Goal: Check status

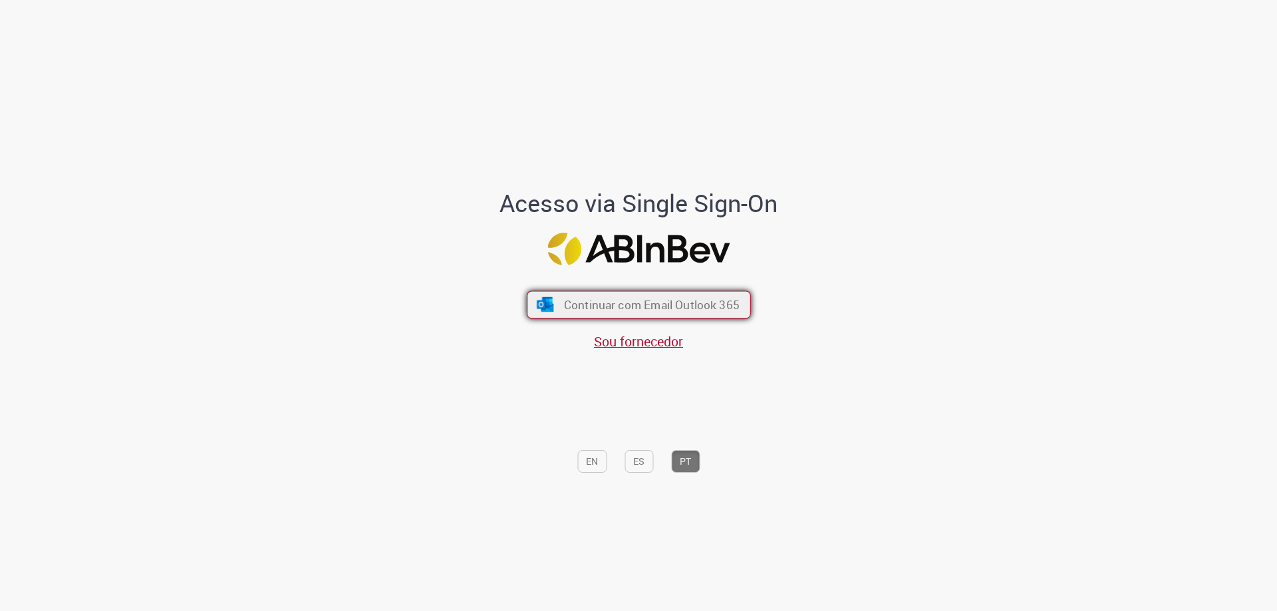
click at [703, 308] on span "Continuar com Email Outlook 365" at bounding box center [651, 304] width 176 height 15
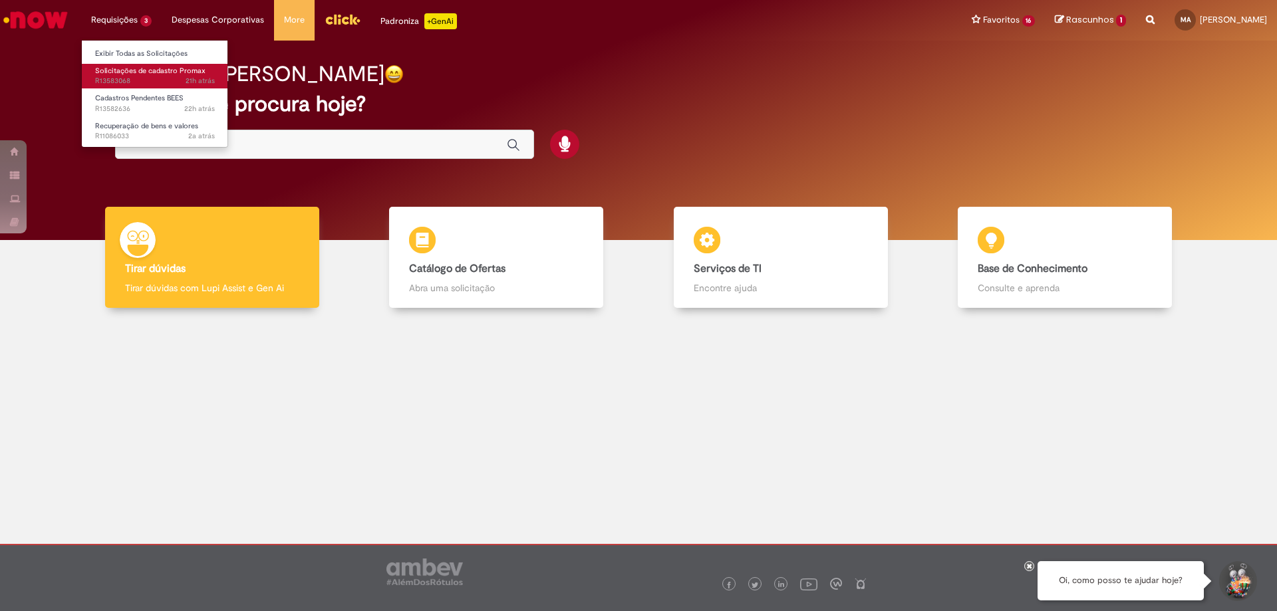
click at [150, 68] on span "Solicitações de cadastro Promax" at bounding box center [150, 71] width 110 height 10
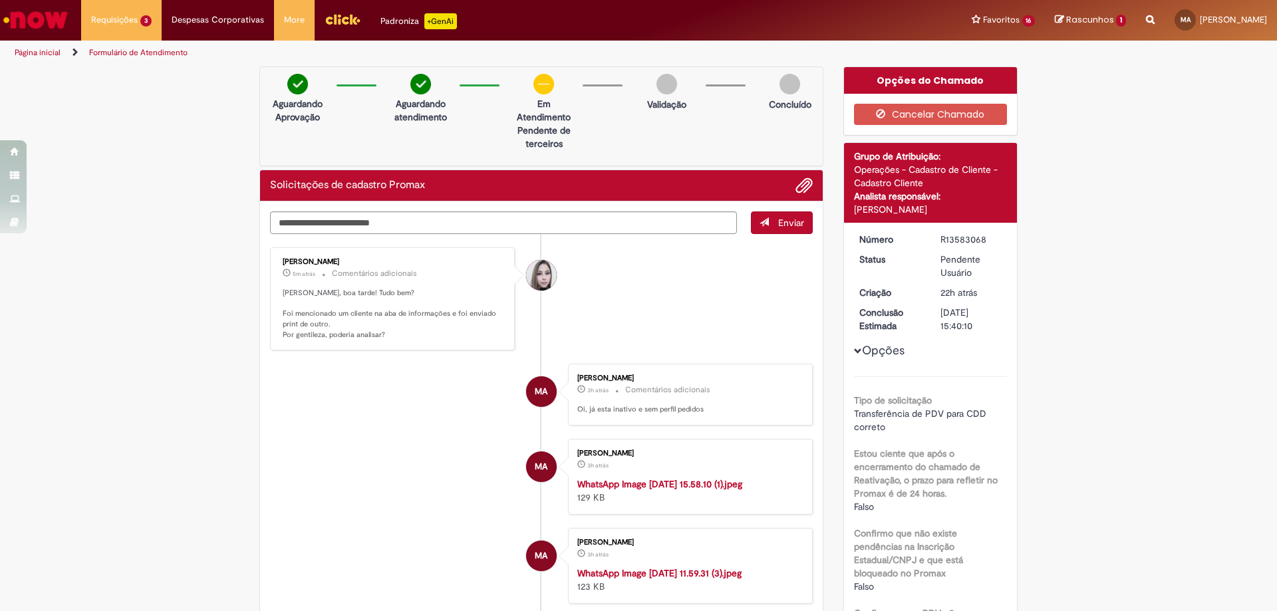
scroll to position [266, 0]
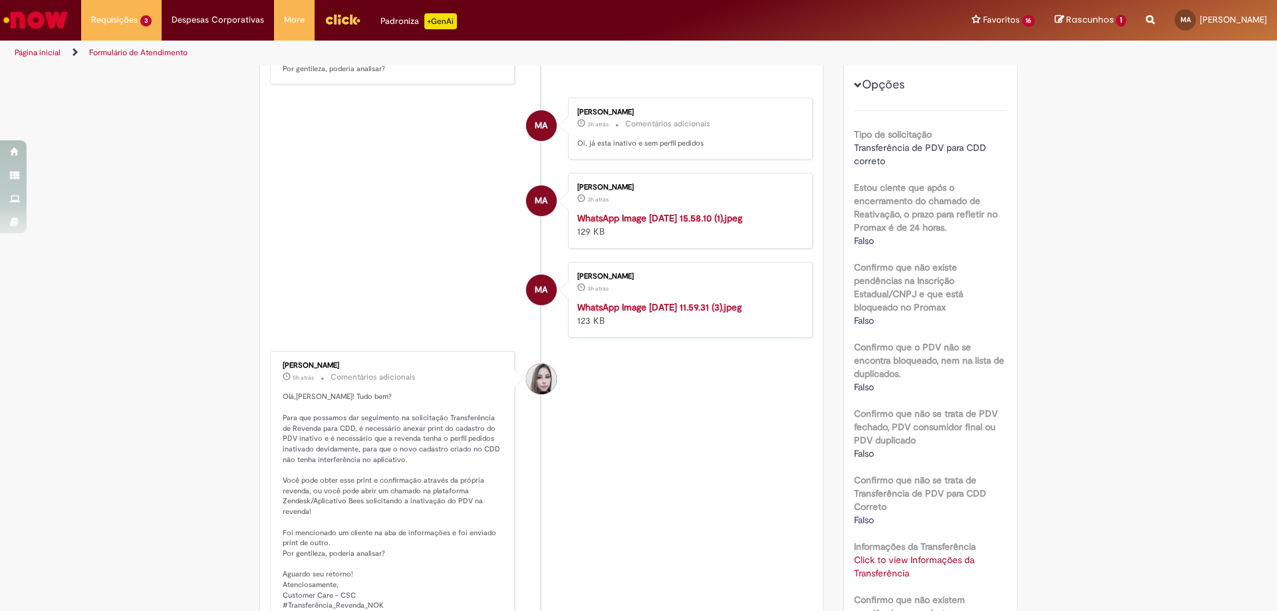
click at [704, 301] on img "Histórico de tíquete" at bounding box center [687, 301] width 221 height 0
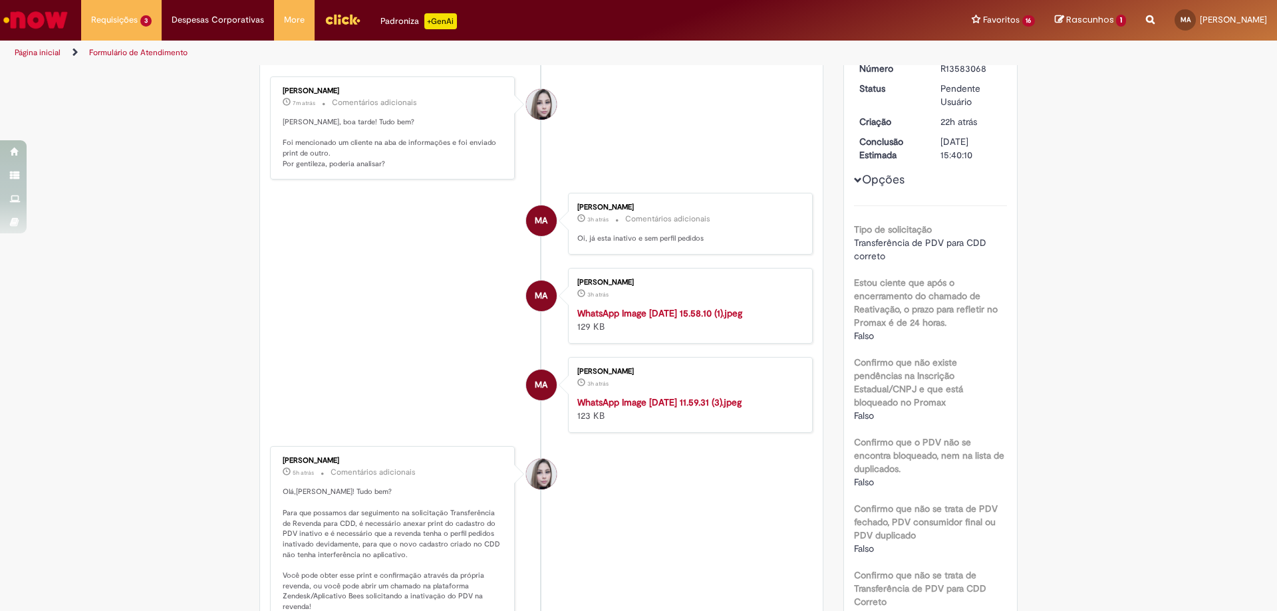
scroll to position [0, 0]
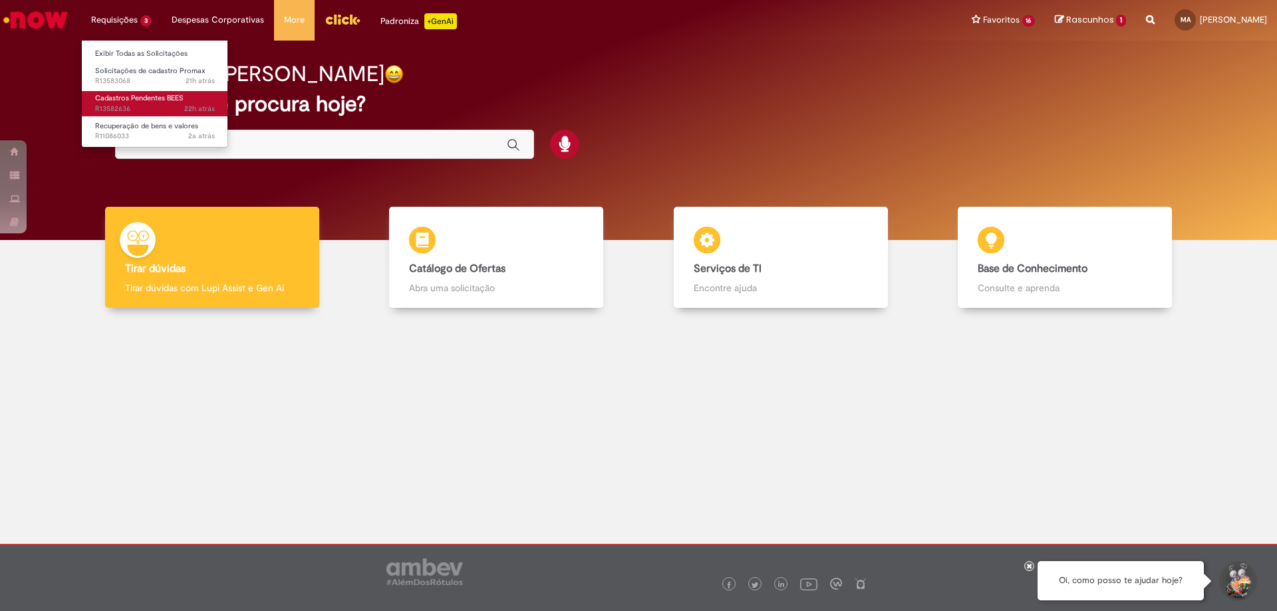
click at [132, 106] on span "22h atrás 22 horas atrás R13582636" at bounding box center [155, 109] width 120 height 11
